Goal: Task Accomplishment & Management: Manage account settings

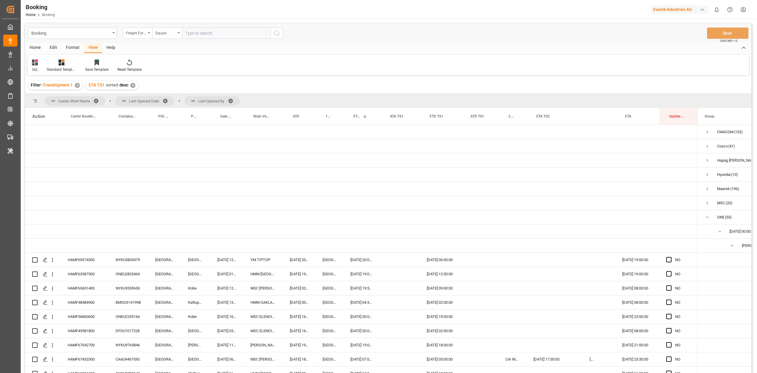
scroll to position [93, 0]
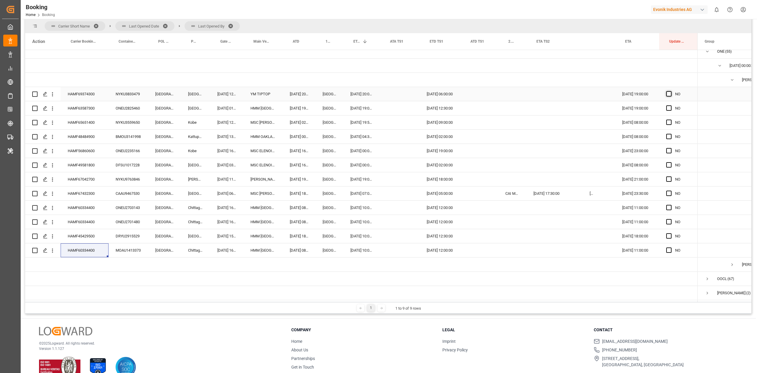
click at [669, 92] on span "Press SPACE to select this row." at bounding box center [668, 93] width 5 height 5
click at [671, 91] on input "Press SPACE to select this row." at bounding box center [671, 91] width 0 height 0
drag, startPoint x: 696, startPoint y: 97, endPoint x: 680, endPoint y: 243, distance: 146.5
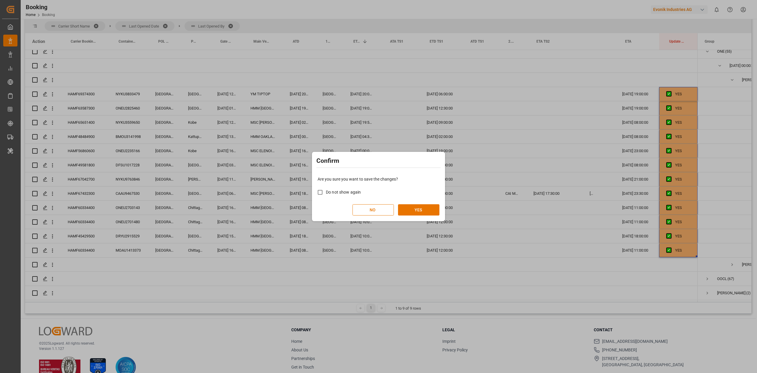
click at [416, 217] on div "Are you sure you want to save the changes? Do not show again NO YES" at bounding box center [379, 196] width 130 height 48
click at [419, 211] on button "YES" at bounding box center [418, 209] width 41 height 11
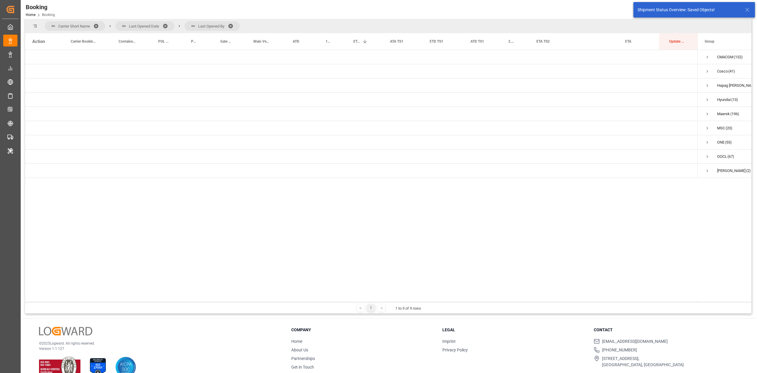
scroll to position [0, 0]
click at [707, 71] on span "Press SPACE to select this row." at bounding box center [707, 71] width 5 height 5
click at [718, 84] on span "Press SPACE to select this row." at bounding box center [719, 85] width 5 height 5
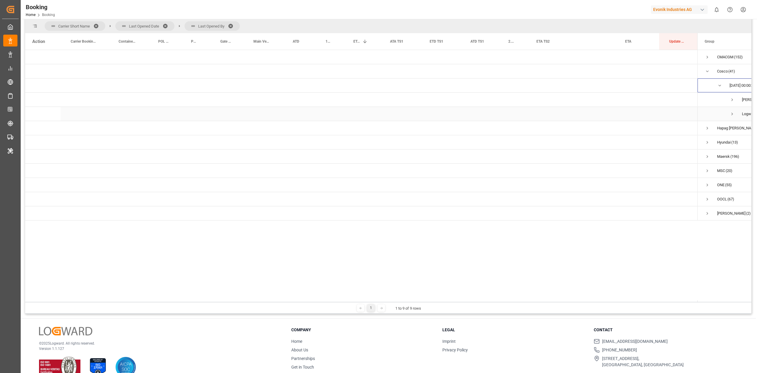
click at [732, 114] on span "Press SPACE to select this row." at bounding box center [732, 113] width 5 height 5
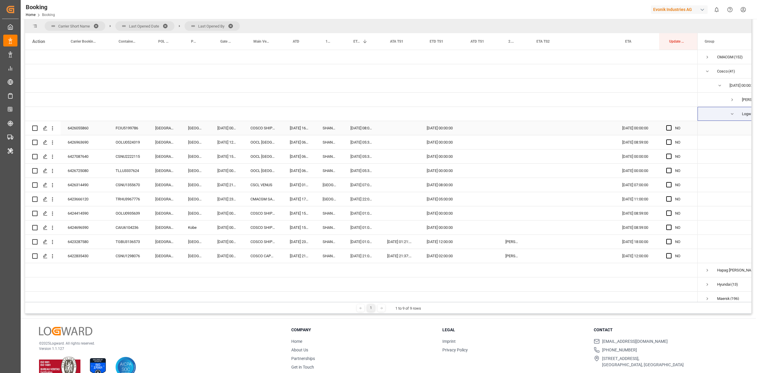
drag, startPoint x: 121, startPoint y: 131, endPoint x: 422, endPoint y: 199, distance: 308.2
click at [121, 131] on div "FCIU5199786" at bounding box center [129, 128] width 40 height 14
click at [510, 228] on div "Press SPACE to select this row." at bounding box center [512, 227] width 28 height 14
drag, startPoint x: 510, startPoint y: 251, endPoint x: 511, endPoint y: 257, distance: 5.7
click at [511, 257] on div "NO" at bounding box center [361, 206] width 673 height 312
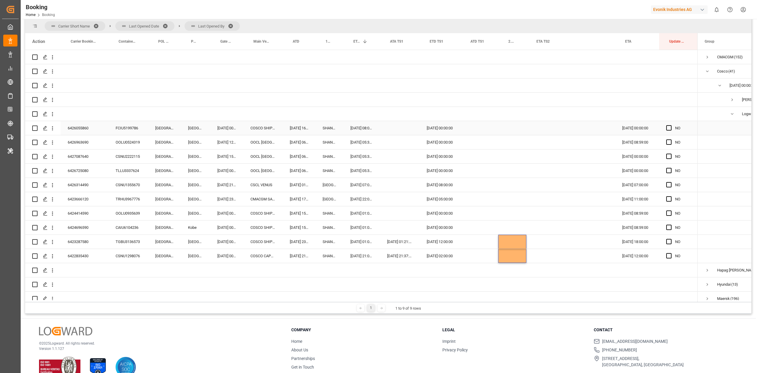
click at [84, 132] on div "6426055860" at bounding box center [85, 128] width 48 height 14
click at [81, 130] on div "6426055860" at bounding box center [85, 128] width 48 height 14
click at [80, 204] on div "6423666120" at bounding box center [85, 199] width 48 height 14
click at [670, 128] on span "Press SPACE to select this row." at bounding box center [668, 127] width 5 height 5
click at [671, 125] on input "Press SPACE to select this row." at bounding box center [671, 125] width 0 height 0
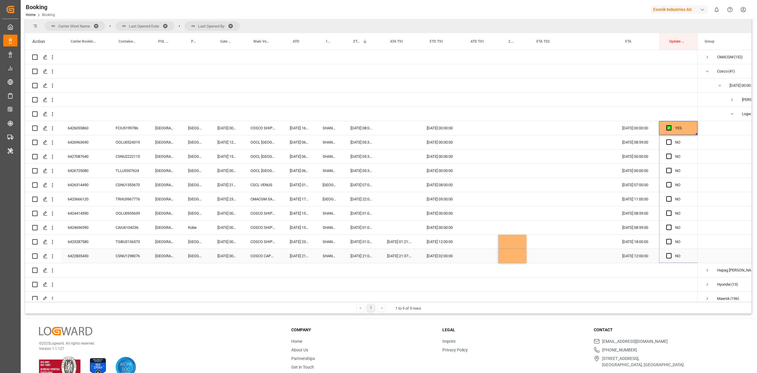
drag, startPoint x: 696, startPoint y: 133, endPoint x: 676, endPoint y: 250, distance: 118.6
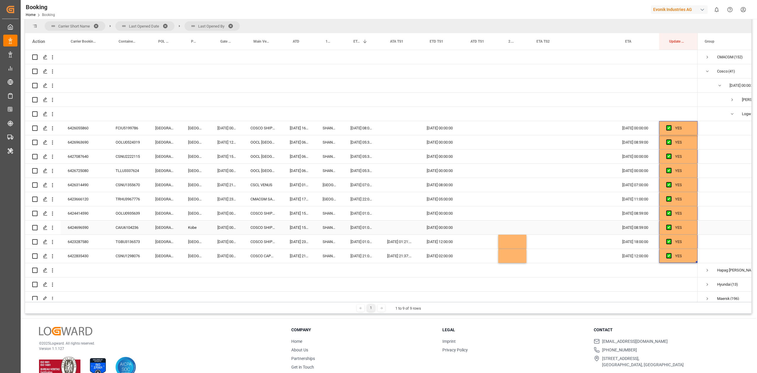
click at [70, 219] on div "6424414590" at bounding box center [85, 213] width 48 height 14
click at [89, 230] on div "6424696590" at bounding box center [85, 227] width 48 height 14
click at [77, 210] on div "6424414590" at bounding box center [85, 213] width 48 height 14
click at [91, 202] on div "6423666120" at bounding box center [85, 199] width 48 height 14
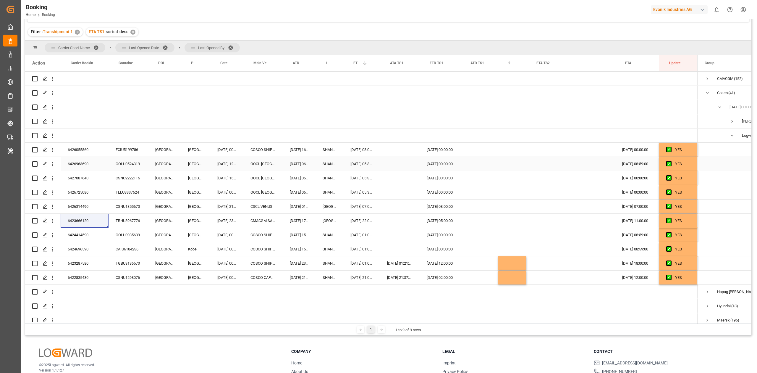
scroll to position [35, 0]
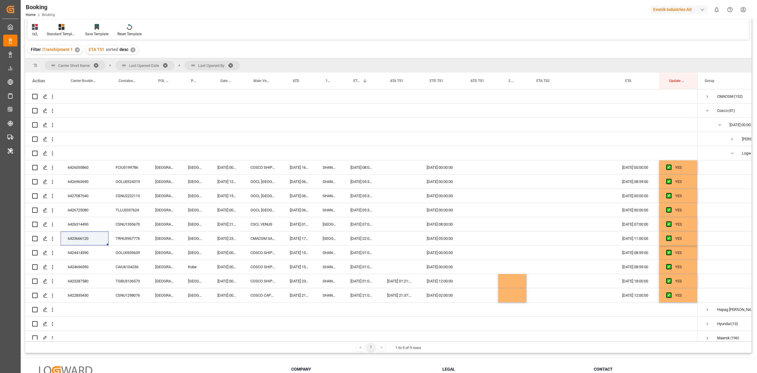
click at [448, 54] on div "Filter : Transhipment 1 ✕ ETA TS1 sorted desc ✕" at bounding box center [388, 49] width 727 height 17
click at [446, 52] on div "Filter : Transhipment 1 ✕ ETA TS1 sorted desc ✕" at bounding box center [388, 49] width 727 height 17
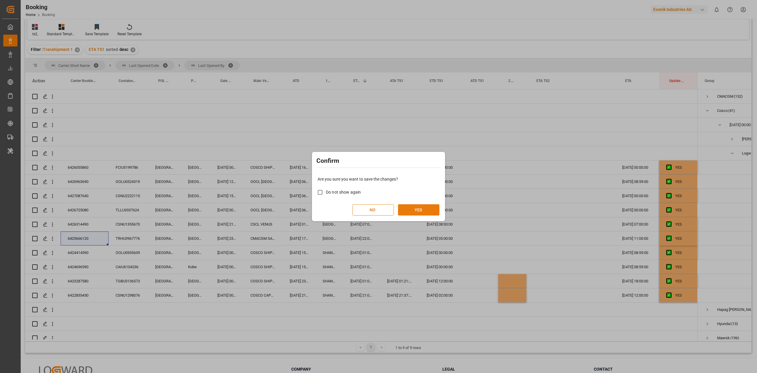
click at [422, 210] on button "YES" at bounding box center [418, 209] width 41 height 11
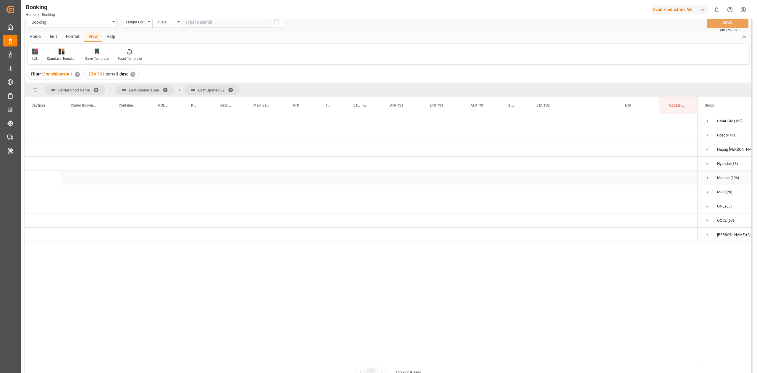
scroll to position [0, 0]
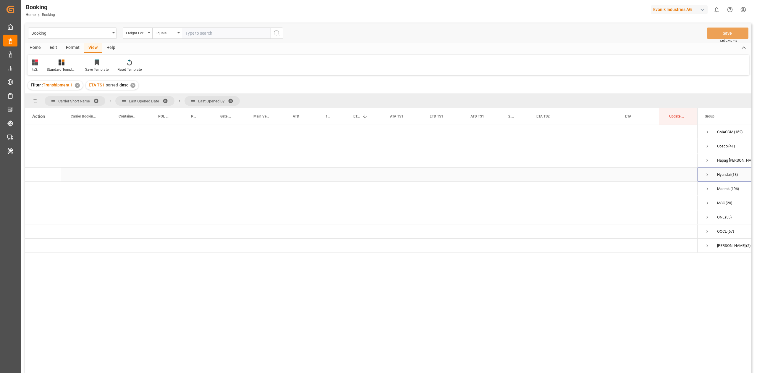
click at [709, 175] on span "Press SPACE to select this row." at bounding box center [707, 174] width 5 height 5
click at [718, 187] on span "Press SPACE to select this row." at bounding box center [719, 188] width 5 height 5
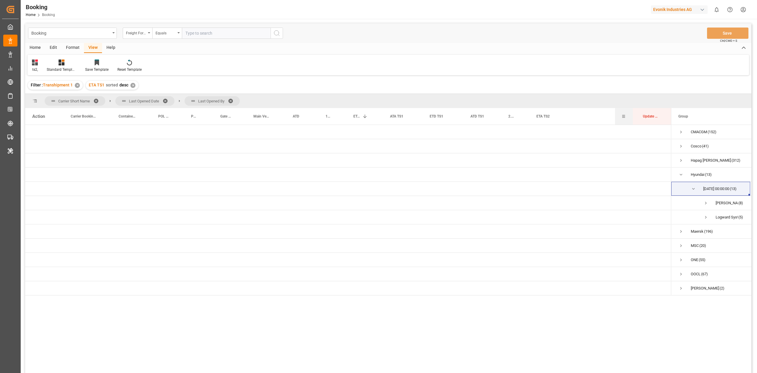
drag, startPoint x: 658, startPoint y: 116, endPoint x: 615, endPoint y: 117, distance: 43.2
click at [615, 116] on div "ETA" at bounding box center [624, 116] width 18 height 17
click at [706, 201] on span "Press SPACE to select this row." at bounding box center [705, 202] width 5 height 5
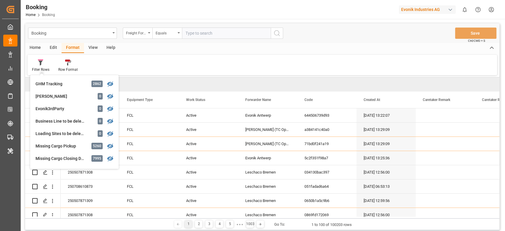
scroll to position [532, 0]
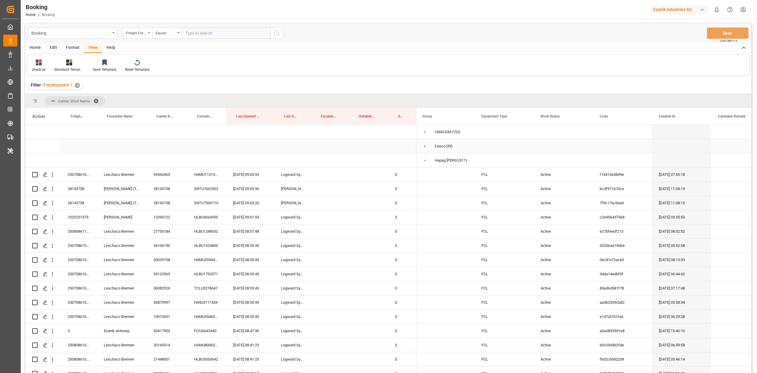
click at [424, 146] on span "Press SPACE to select this row." at bounding box center [424, 145] width 5 height 5
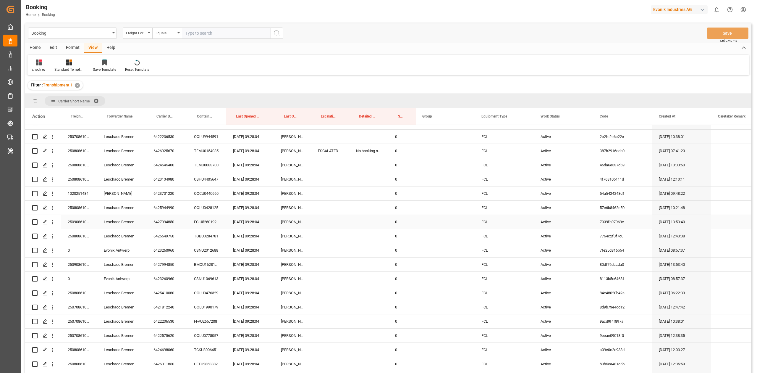
scroll to position [158, 0]
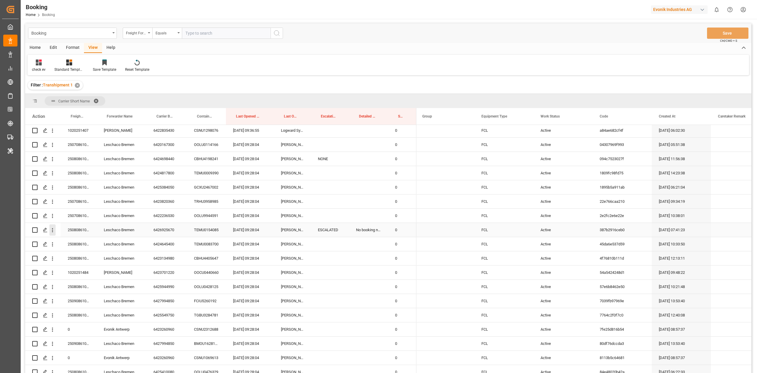
click at [54, 230] on icon "open menu" at bounding box center [52, 230] width 6 height 6
click at [72, 242] on span "Open in new tab" at bounding box center [91, 242] width 54 height 6
click at [38, 68] on div "check ev" at bounding box center [39, 69] width 14 height 5
click at [44, 94] on div "1" at bounding box center [61, 96] width 52 height 6
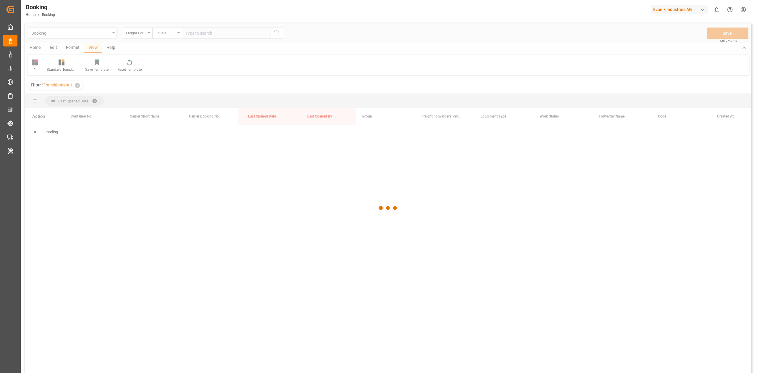
scroll to position [0, 0]
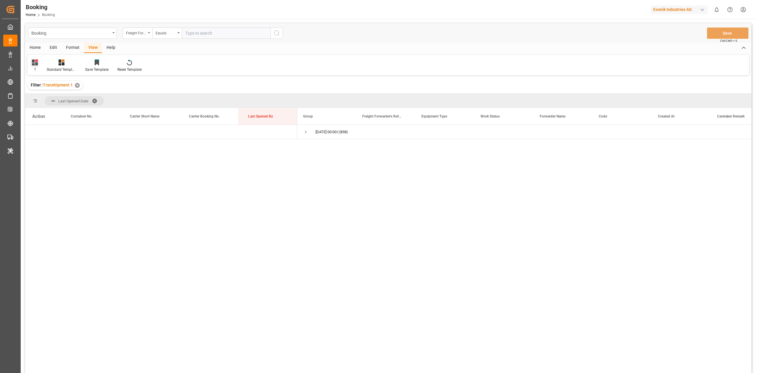
click at [33, 59] on icon at bounding box center [35, 62] width 6 height 6
click at [48, 131] on div "check ev" at bounding box center [60, 132] width 52 height 6
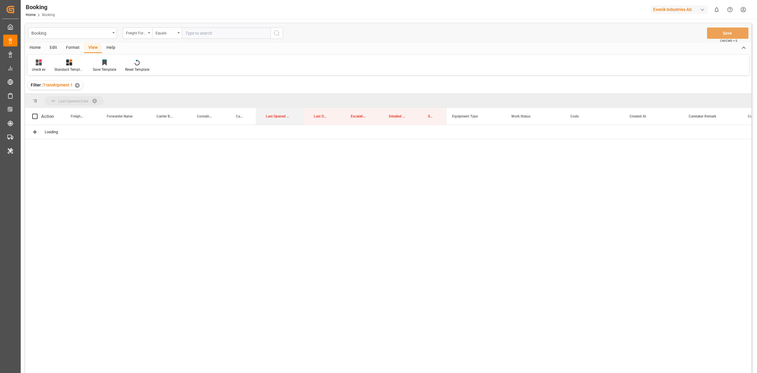
drag, startPoint x: 274, startPoint y: 116, endPoint x: 264, endPoint y: 102, distance: 16.6
drag, startPoint x: 237, startPoint y: 115, endPoint x: 231, endPoint y: 105, distance: 11.8
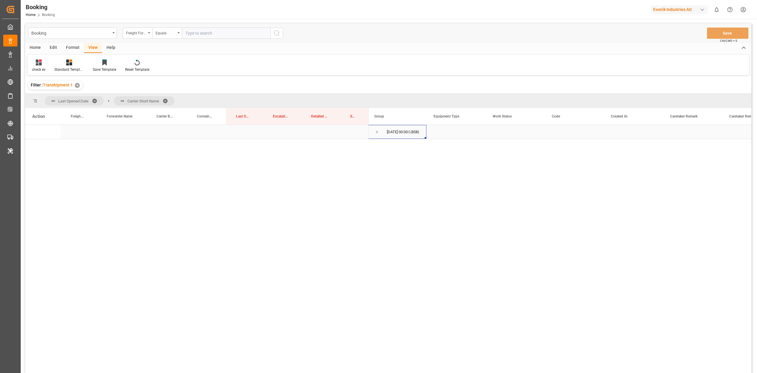
click at [375, 130] on span "Press SPACE to select this row." at bounding box center [377, 131] width 5 height 5
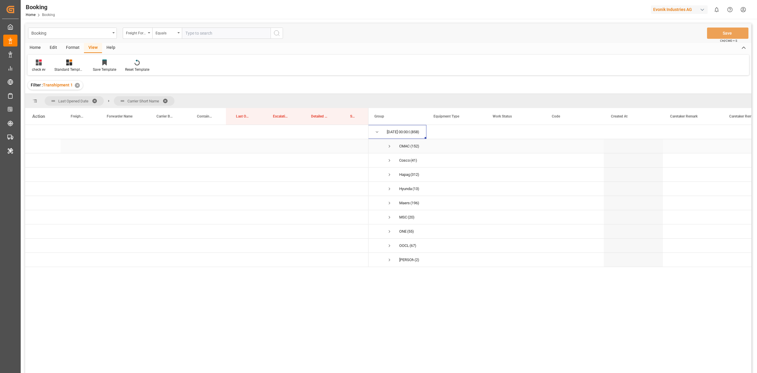
click at [386, 145] on span "CMACGM (152)" at bounding box center [397, 145] width 45 height 13
click at [390, 214] on span "Press SPACE to select this row." at bounding box center [389, 216] width 5 height 5
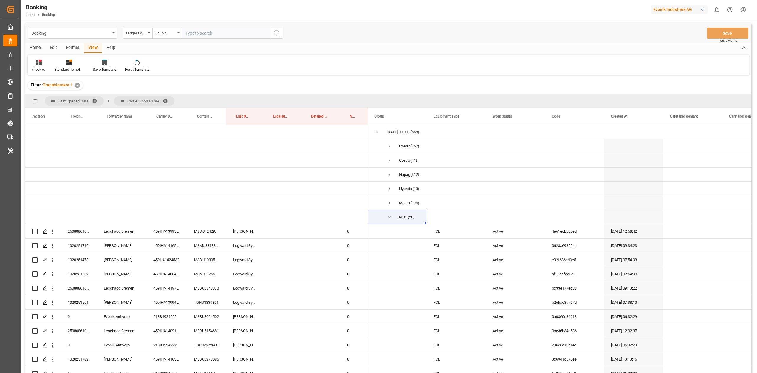
click at [69, 51] on div "Format" at bounding box center [73, 48] width 22 height 10
click at [40, 70] on div "Filter Rows" at bounding box center [40, 69] width 17 height 5
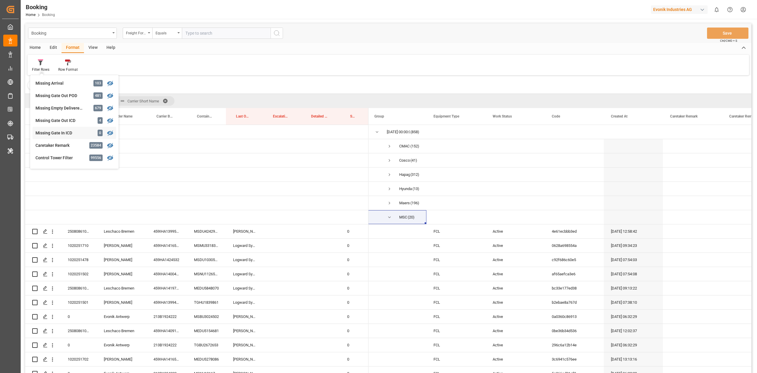
scroll to position [197, 0]
click at [80, 134] on div "Missing Gate Out POD" at bounding box center [61, 135] width 52 height 6
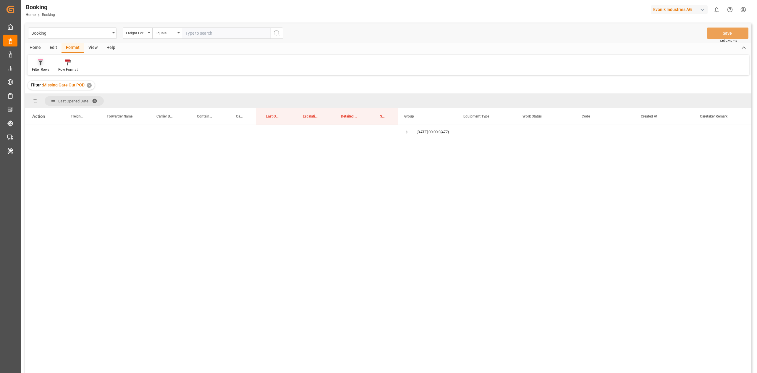
click at [44, 62] on div at bounding box center [40, 62] width 17 height 6
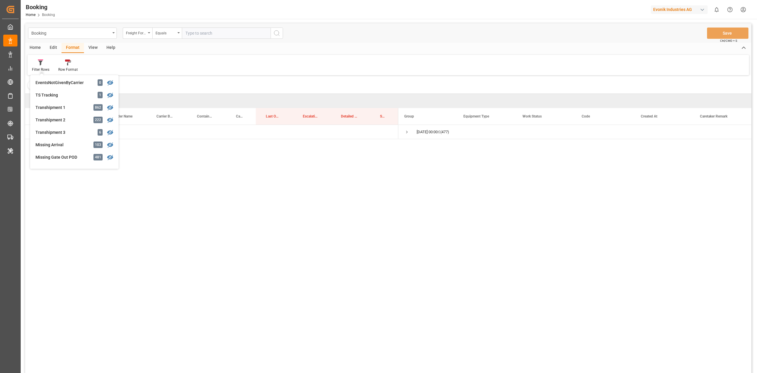
scroll to position [197, 0]
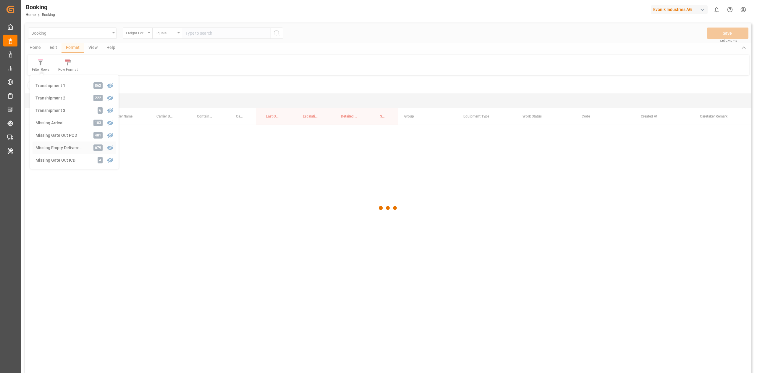
click at [76, 149] on div "Booking Freight Forwarder's Reference No. Equals Save Ctrl/CMD + S Home Edit Fo…" at bounding box center [388, 205] width 727 height 365
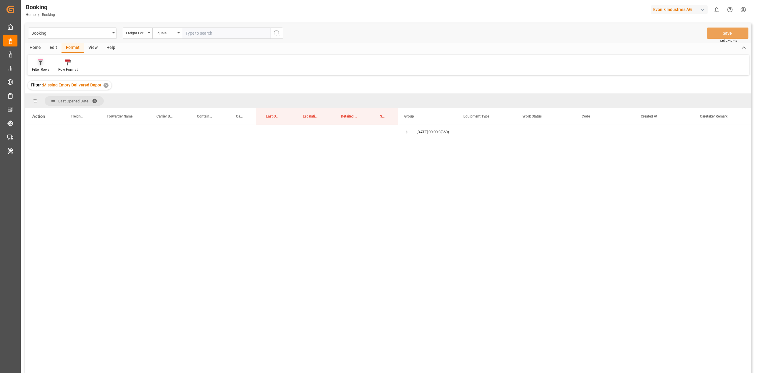
click at [39, 62] on icon at bounding box center [40, 62] width 5 height 6
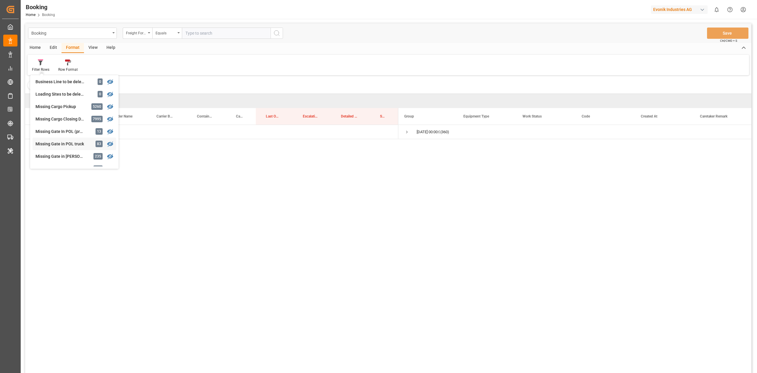
scroll to position [79, 0]
click at [75, 119] on div "Booking Freight Forwarder's Reference No. Equals Save Ctrl/CMD + S Home Edit Fo…" at bounding box center [388, 205] width 727 height 365
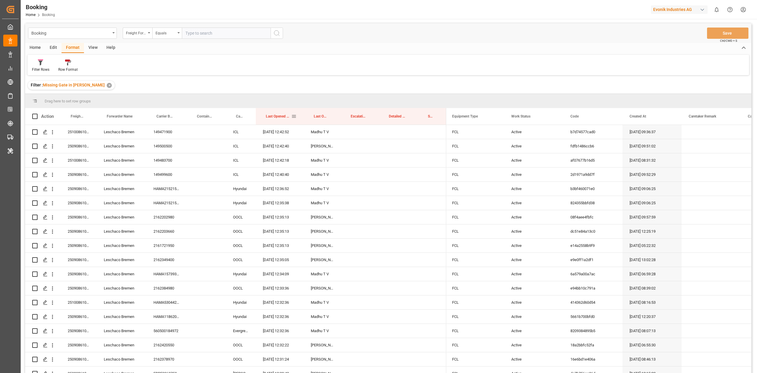
drag, startPoint x: 276, startPoint y: 118, endPoint x: 268, endPoint y: 106, distance: 14.1
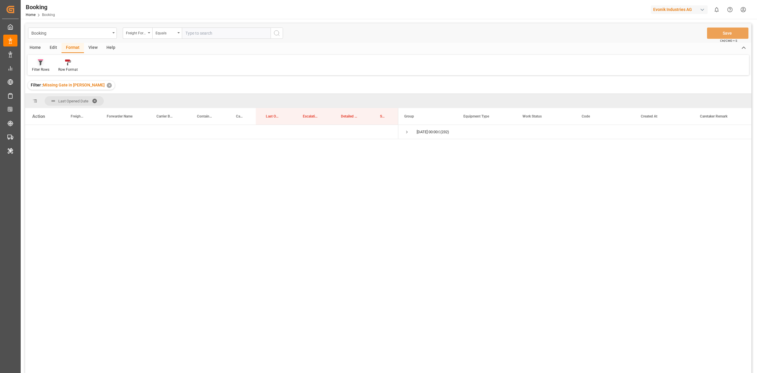
click at [43, 71] on div "Filter Rows" at bounding box center [40, 69] width 17 height 5
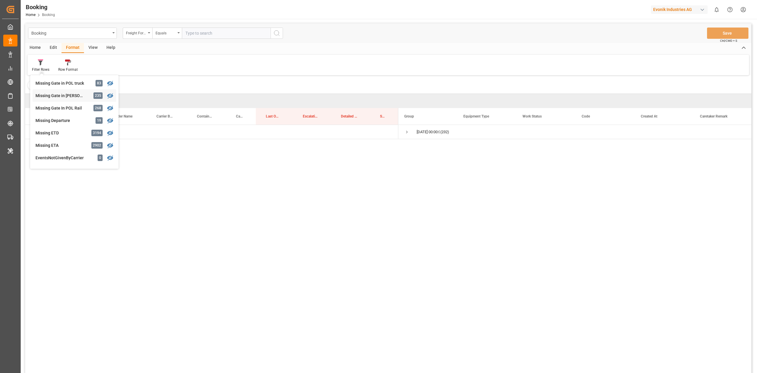
scroll to position [118, 0]
click at [79, 89] on div "Booking Freight Forwarder's Reference No. Equals Save Ctrl/CMD + S Home Edit Fo…" at bounding box center [388, 205] width 727 height 365
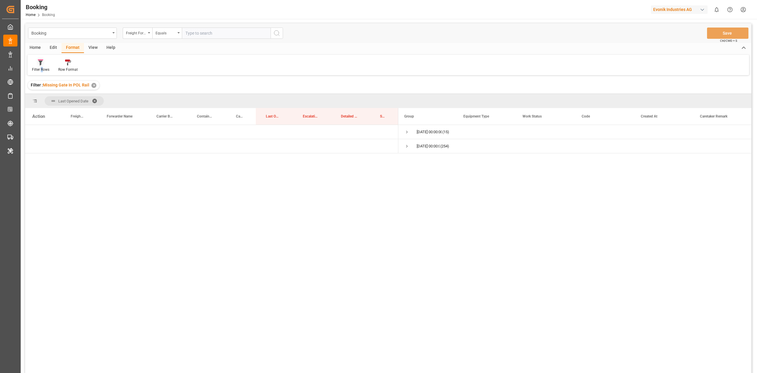
click at [42, 65] on div "Filter Rows" at bounding box center [41, 65] width 26 height 13
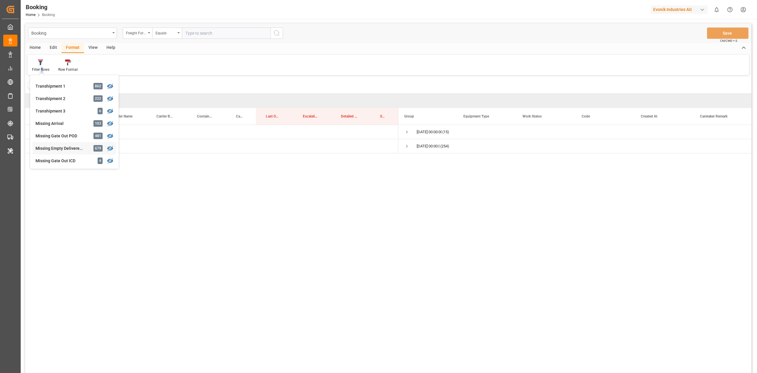
scroll to position [177, 0]
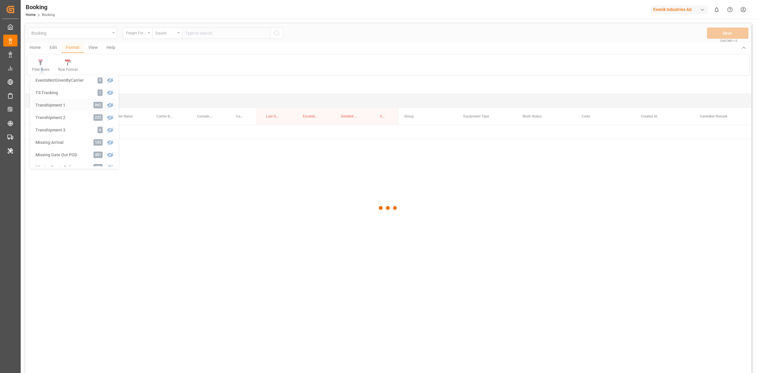
click at [69, 106] on div "Booking Freight Forwarder's Reference No. Equals Save Ctrl/CMD + S Home Edit Fo…" at bounding box center [388, 205] width 727 height 365
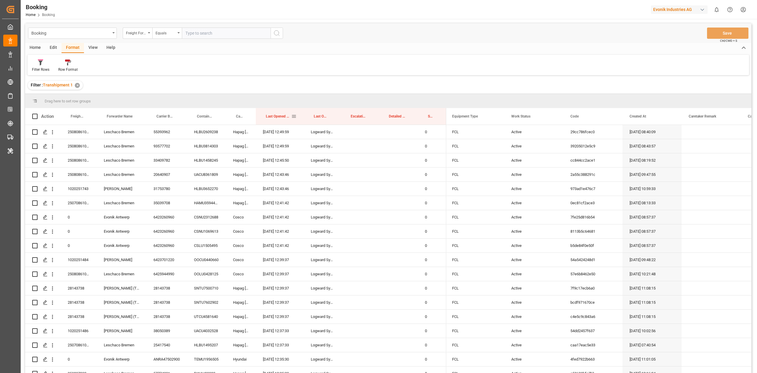
drag, startPoint x: 277, startPoint y: 117, endPoint x: 490, endPoint y: 363, distance: 325.9
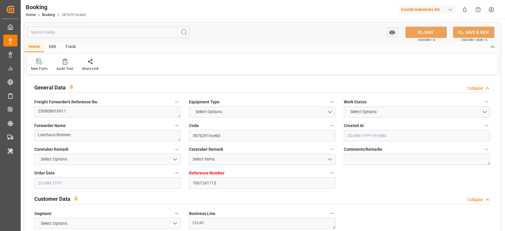
type textarea "250808610911"
type textarea "Leschaco Bremen"
type input "387b2916ceb0"
type input "7001241715"
type textarea "CU-AC"
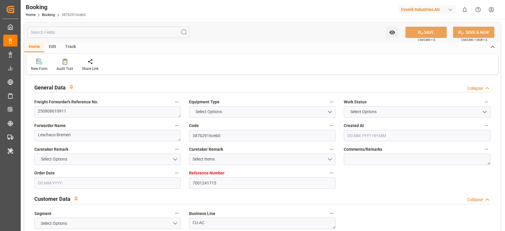
type input "7001241714"
type textarea "masami.hiraoka@evonik.com"
type textarea "CIF"
type textarea "YOKOHAMA"
type textarea "Marl"
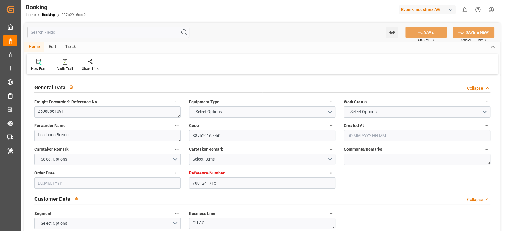
type textarea "TEMU0154085"
type input "COSCO SHIPPING ARIES"
type input "COSU"
type textarea "6426925670"
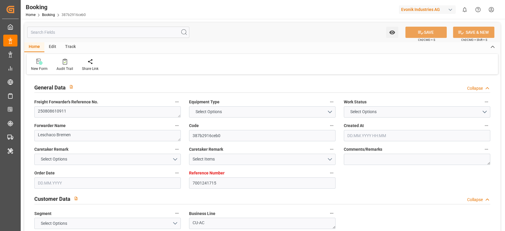
type input "Rotterdam"
type input "Yokohama"
type input "SHANGHAI PT"
type textarea "vesselName"
type textarea "INPUT_Evonik_Seeburger_IFTSTA_1003066576_20250819120649488.edi"
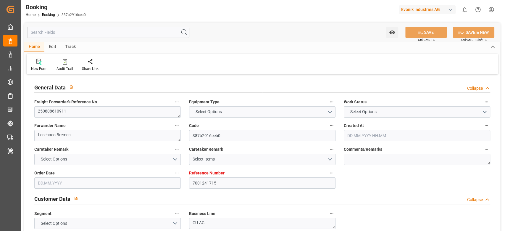
type textarea "NWC/UK North West Continent / UK_JPYOK_COSU_CU-AC"
type textarea "INPUT_Evonik_Seeburger_IFTMIN_1003025232_20250806093943354.edi,INPUT_Evonik_See…"
type textarea "1003066576"
type textarea "[PERSON_NAME]"
type textarea "businessDivision-businessLine-"
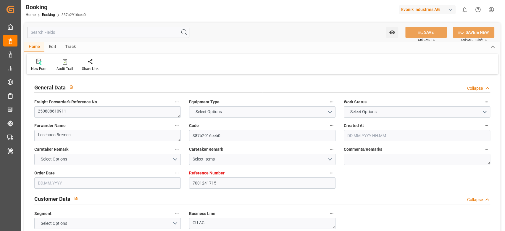
type textarea "IFTSTA"
type textarea "a011t00000LcJC5AAN"
type textarea "Yes"
type input "ROTTERDAM"
type input "YOKOHAMA"
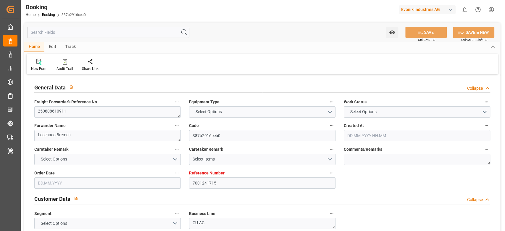
type input "DIT DUISBURG"
type input "DE"
type input "TRUCK"
type input "AEU3"
type input "034E"
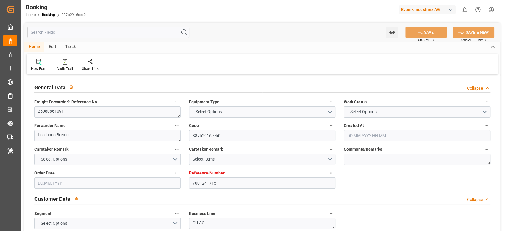
type input "VESSEL"
type input "7001241715"
type input "9783497"
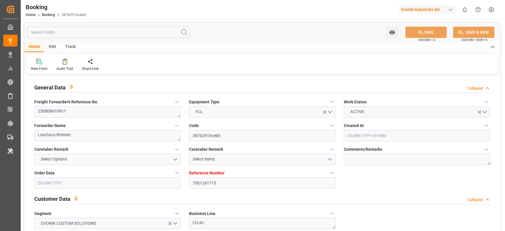
type input "Cosco"
type input "COSCO Shipping Co. Ltd."
type input "NLRTM"
type input "JPYOK"
type input "CNSHG"
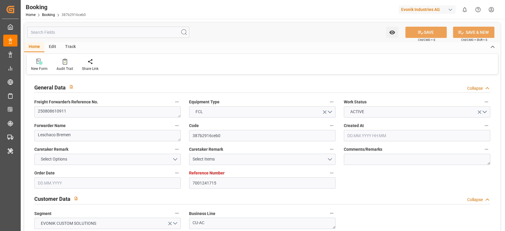
type input "0"
type input "NLRTM"
type input "JPYOK"
type input "06.08.2025 07:41"
type input "06.08.2025"
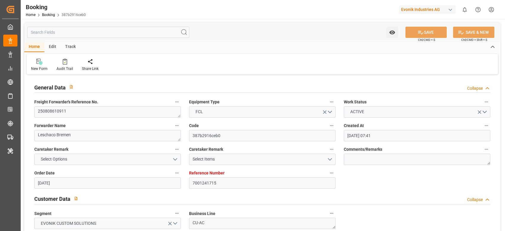
type input "24.10.2025"
type input "22.08.2025"
type input "07.08.2025"
type input "30.08.2025 18:00"
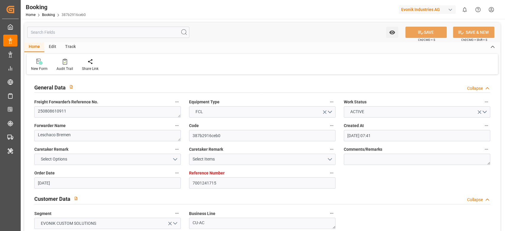
type input "30.08.2025 00:00"
type input "30.08.2025 16:22"
type input "24.08.2025 00:00"
type input "21.10.2025 08:59"
type input "21.10.2025 00:00"
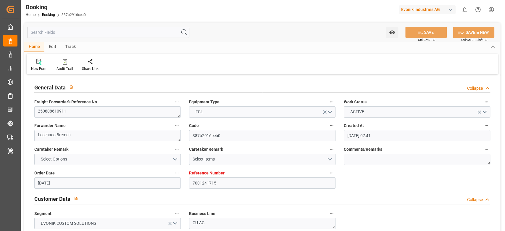
type input "14.10.2025 08:00"
type input "14.10.2025 00:00"
type input "16.10.2025 00:00"
type input "19.08.2025"
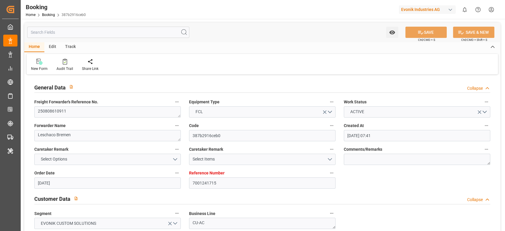
type input "04.09.2025 09:28"
type input "04.09.2025"
type input "16.08.2025 03:56"
type input "24.08.2025 02:24"
type input "28.08.2025 00:13"
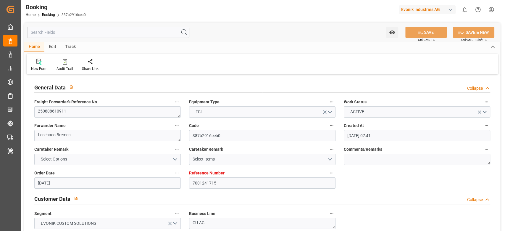
type input "30.08.2025 18:00"
type input "30.08.2025 15:36"
type input "14.10.2025 08:00"
type input "14.10.2025 16:44"
type input "21.10.2025 08:59"
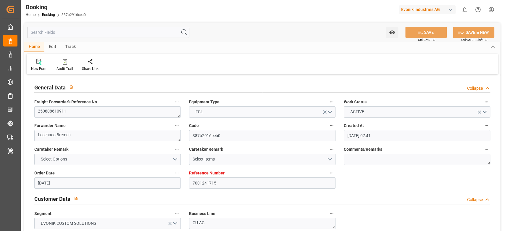
type input "21.10.2025 10:06"
type input "21.10.2025 09:00"
type input "25.10.2025 10:06"
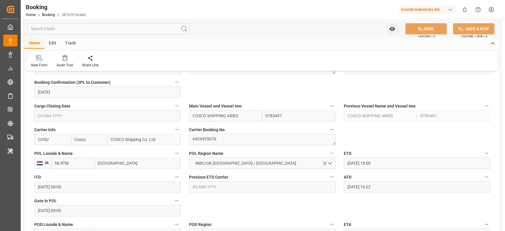
scroll to position [434, 0]
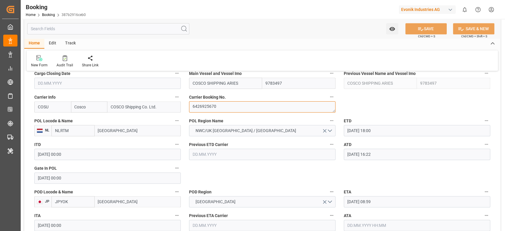
click at [239, 110] on textarea "6426925670" at bounding box center [262, 106] width 146 height 11
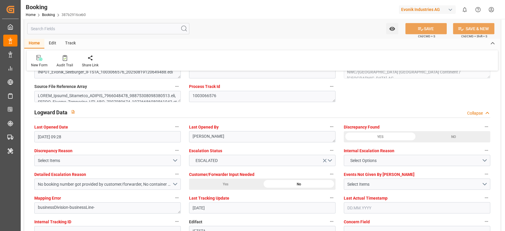
scroll to position [1065, 0]
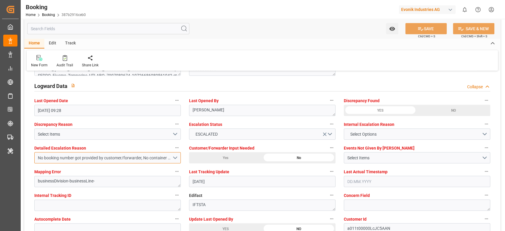
click at [171, 157] on div "No booking number got provided by customer/forwarder, No container number got p…" at bounding box center [105, 158] width 134 height 6
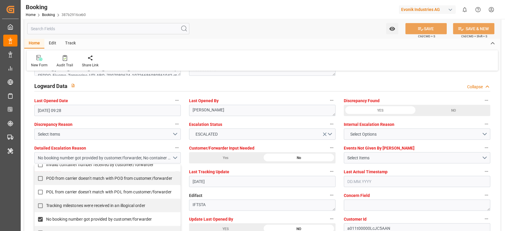
scroll to position [118, 0]
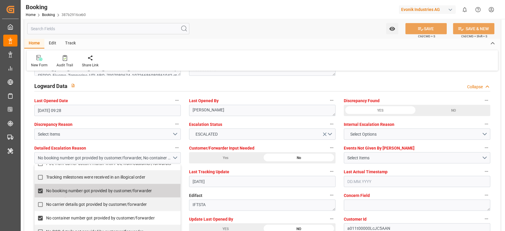
drag, startPoint x: 96, startPoint y: 191, endPoint x: 100, endPoint y: 193, distance: 3.9
click at [97, 191] on span "No booking number got provided by customer/forwarder" at bounding box center [99, 190] width 106 height 5
checkbox input "false"
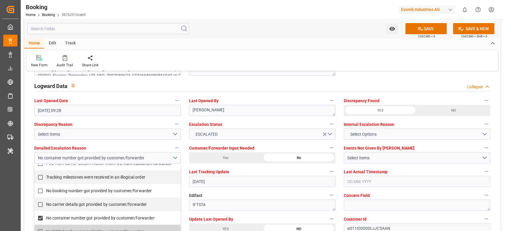
scroll to position [155, 0]
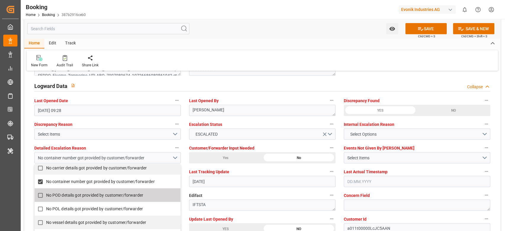
click at [57, 186] on label "No container number got provided by customer/forwarder" at bounding box center [105, 182] width 140 height 12
checkbox input "false"
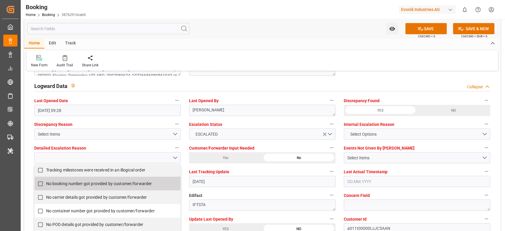
scroll to position [115, 0]
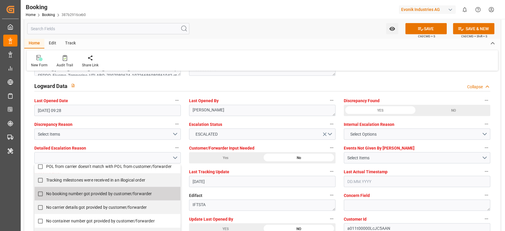
click at [255, 83] on div "Logward Data Collapse" at bounding box center [262, 85] width 456 height 11
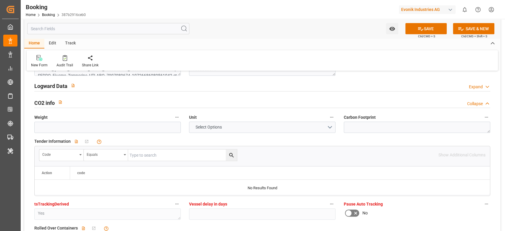
click at [255, 83] on div "Logward Data Expand" at bounding box center [262, 85] width 456 height 11
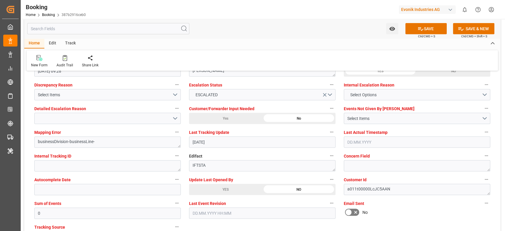
scroll to position [1065, 0]
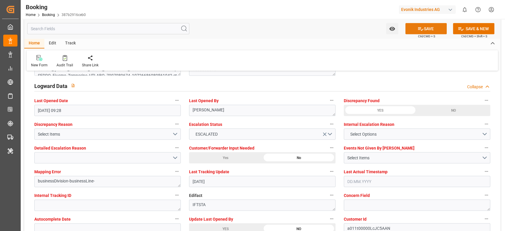
click at [411, 26] on button "SAVE" at bounding box center [425, 28] width 41 height 11
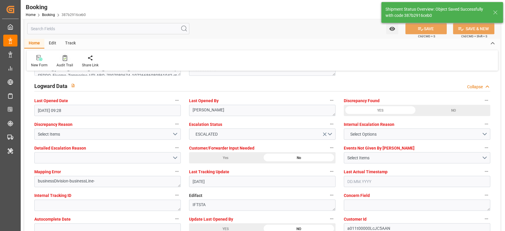
type textarea "[PERSON_NAME]"
type input "04.09.2025 12:17"
click at [66, 64] on div "Audit Trail" at bounding box center [65, 64] width 17 height 5
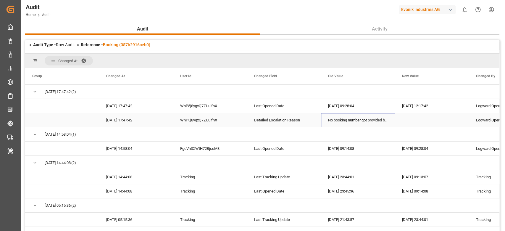
click at [369, 118] on div "No booking number got provided by customer/forwarder,No container number got pr…" at bounding box center [358, 120] width 74 height 14
click at [141, 47] on div "Audit Type - Row Audit Reference - Booking (387b2916ceb0)" at bounding box center [262, 45] width 474 height 10
click at [140, 46] on link "Booking (387b2916ceb0)" at bounding box center [126, 44] width 47 height 5
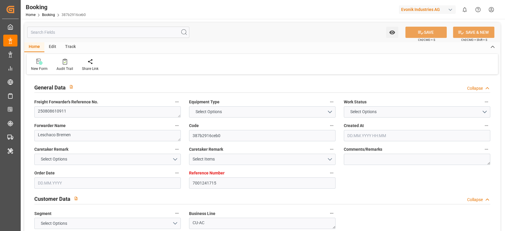
type input "7001241715"
type input "9783497"
type input "Cosco"
type input "COSCO Shipping Co. Ltd."
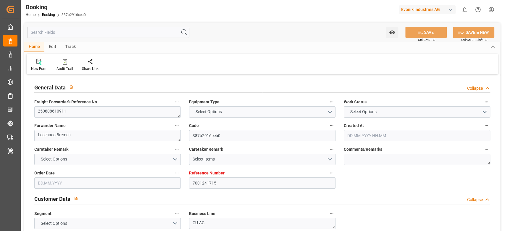
type input "NLRTM"
type input "JPYOK"
type input "CNSHG"
type input "0"
type input "NLRTM"
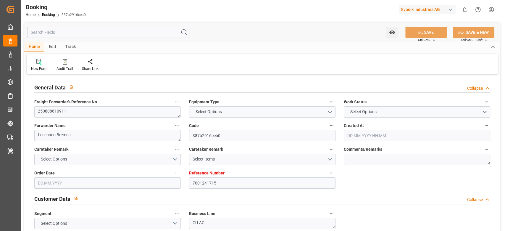
type input "JPYOK"
type input "06.08.2025 07:41"
type input "06.08.2025"
type input "24.10.2025"
type input "22.08.2025"
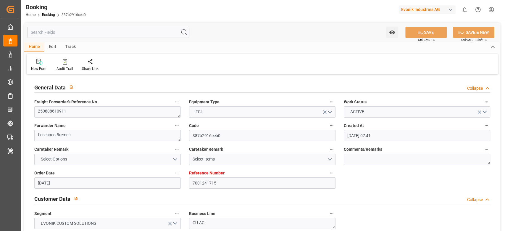
type input "07.08.2025"
type input "30.08.2025 18:00"
type input "30.08.2025 00:00"
type input "30.08.2025 16:22"
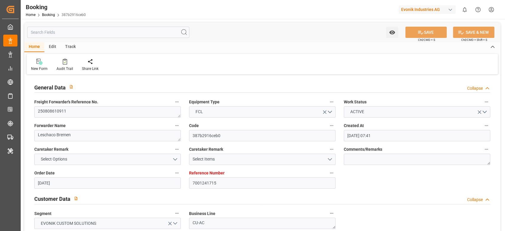
type input "24.08.2025 00:00"
type input "21.10.2025 08:59"
type input "21.10.2025 00:00"
type input "14.10.2025 08:00"
type input "14.10.2025 00:00"
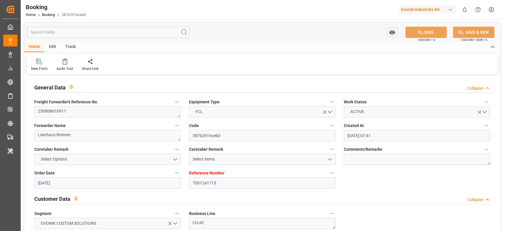
type input "16.10.2025 00:00"
type input "19.08.2025"
type input "04.09.2025 12:17"
type input "04.09.2025"
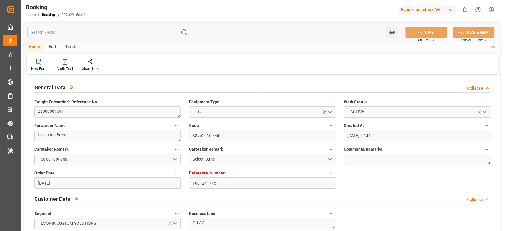
type input "16.08.2025 03:56"
type input "24.08.2025 02:24"
type input "28.08.2025 00:13"
type input "30.08.2025 18:00"
type input "30.08.2025 15:36"
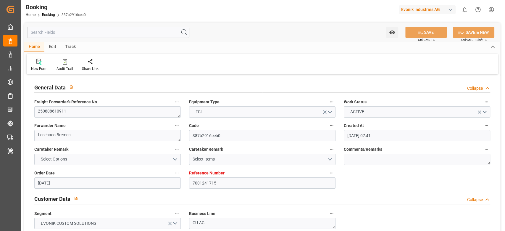
type input "14.10.2025 08:00"
type input "14.10.2025 16:44"
type input "21.10.2025 08:59"
type input "21.10.2025 10:06"
type input "21.10.2025 09:00"
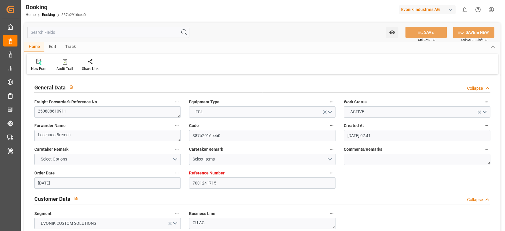
type input "21.10.2025 09:00"
type input "25.10.2025 10:06"
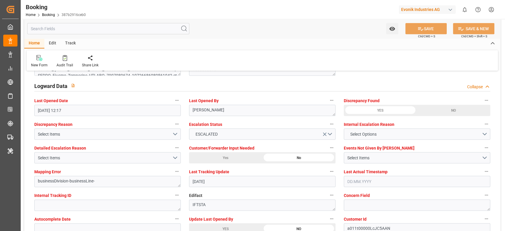
scroll to position [749, 0]
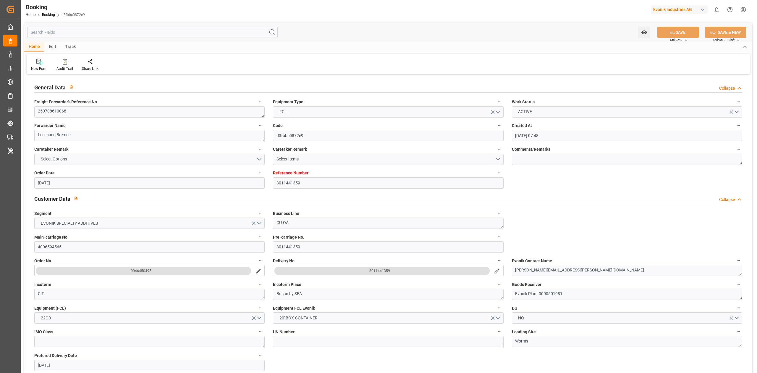
scroll to position [39, 0]
